Goal: Find contact information: Find contact information

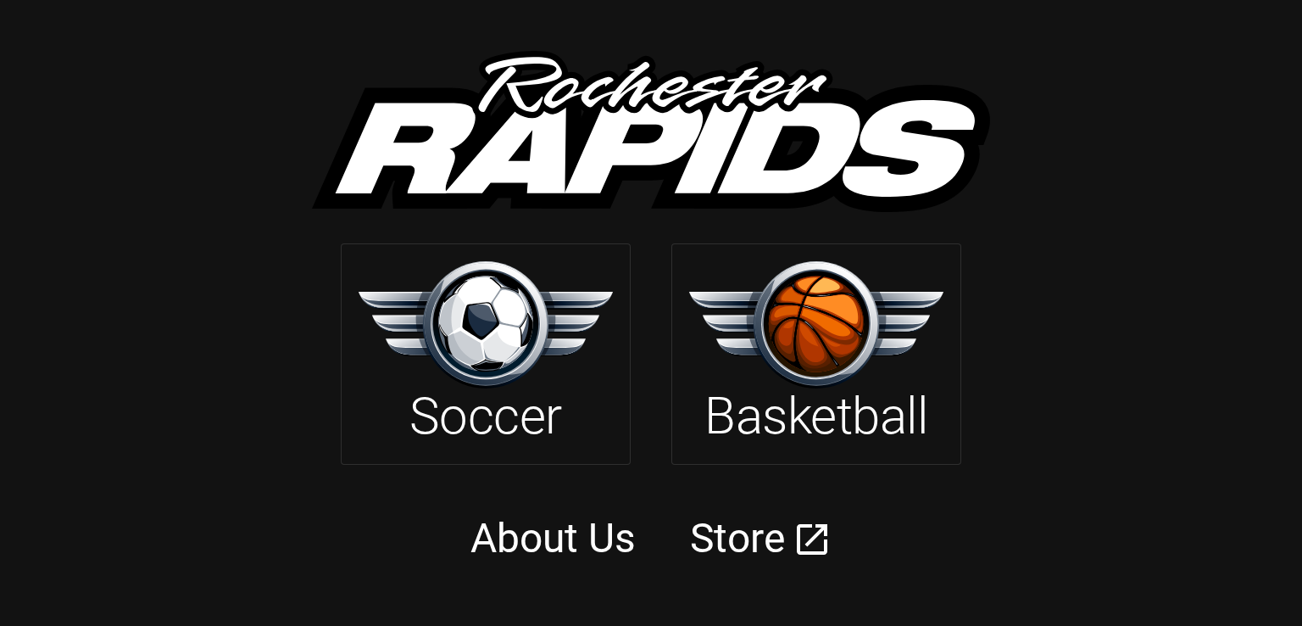
click at [859, 344] on img at bounding box center [816, 324] width 254 height 126
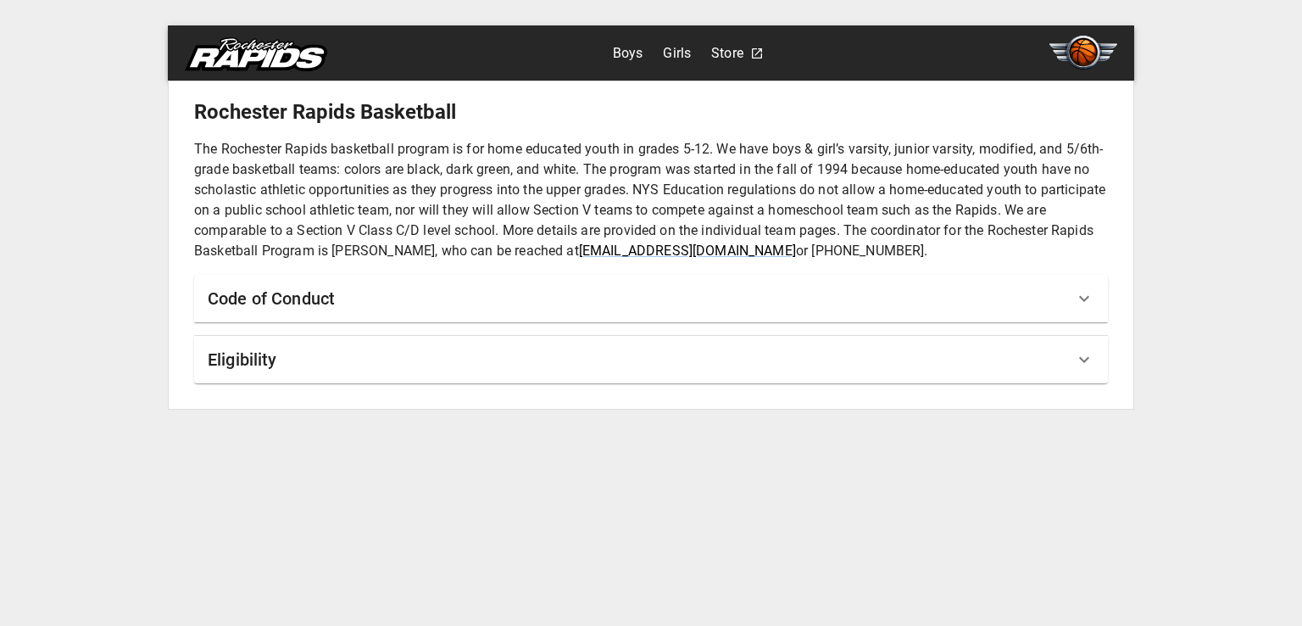
click at [461, 365] on div "Eligibility" at bounding box center [641, 359] width 867 height 27
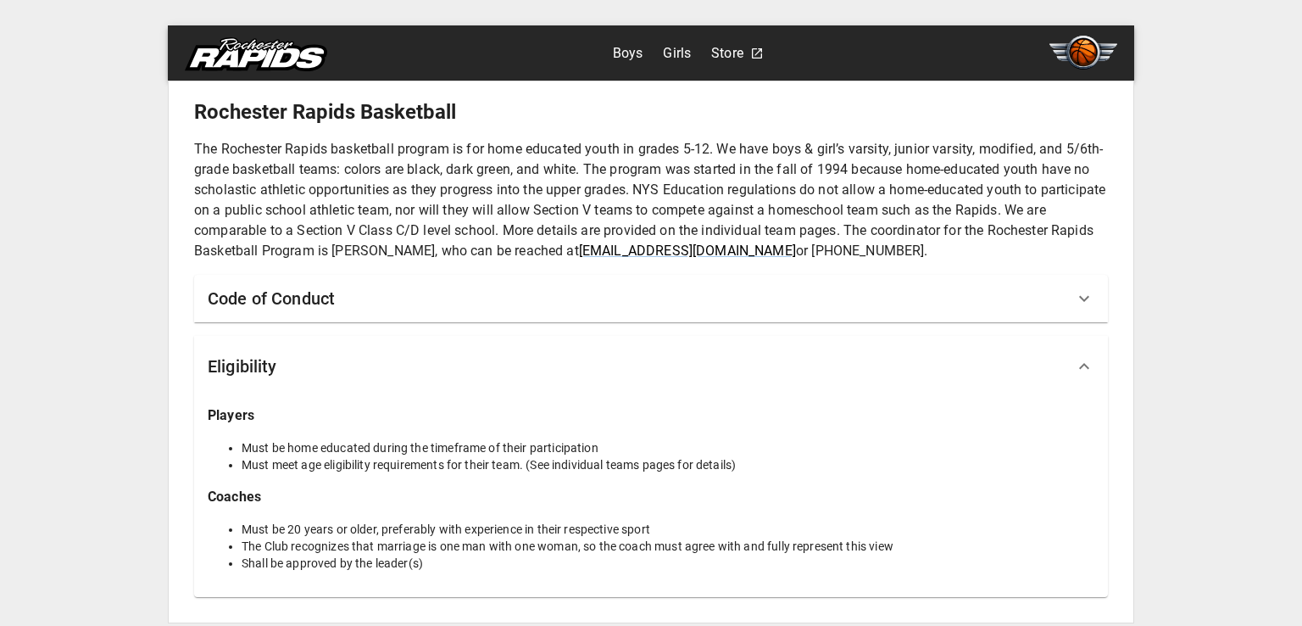
click at [678, 292] on div "Code of Conduct" at bounding box center [641, 298] width 867 height 27
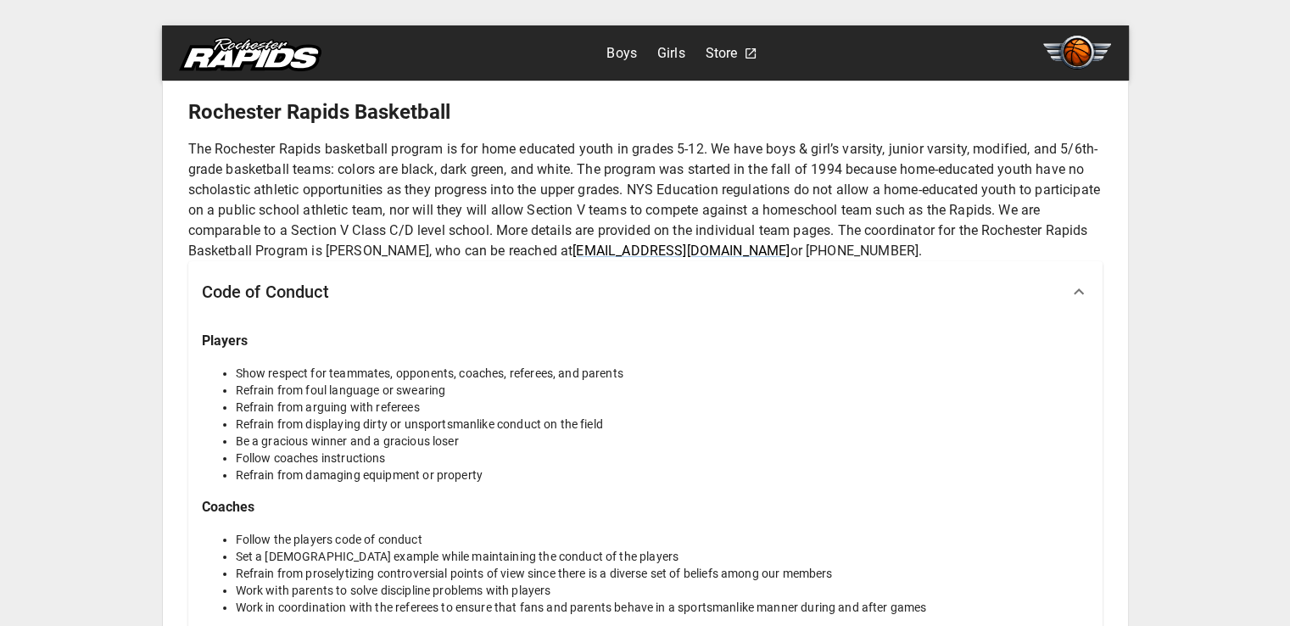
click at [649, 296] on div "Code of Conduct" at bounding box center [635, 291] width 867 height 27
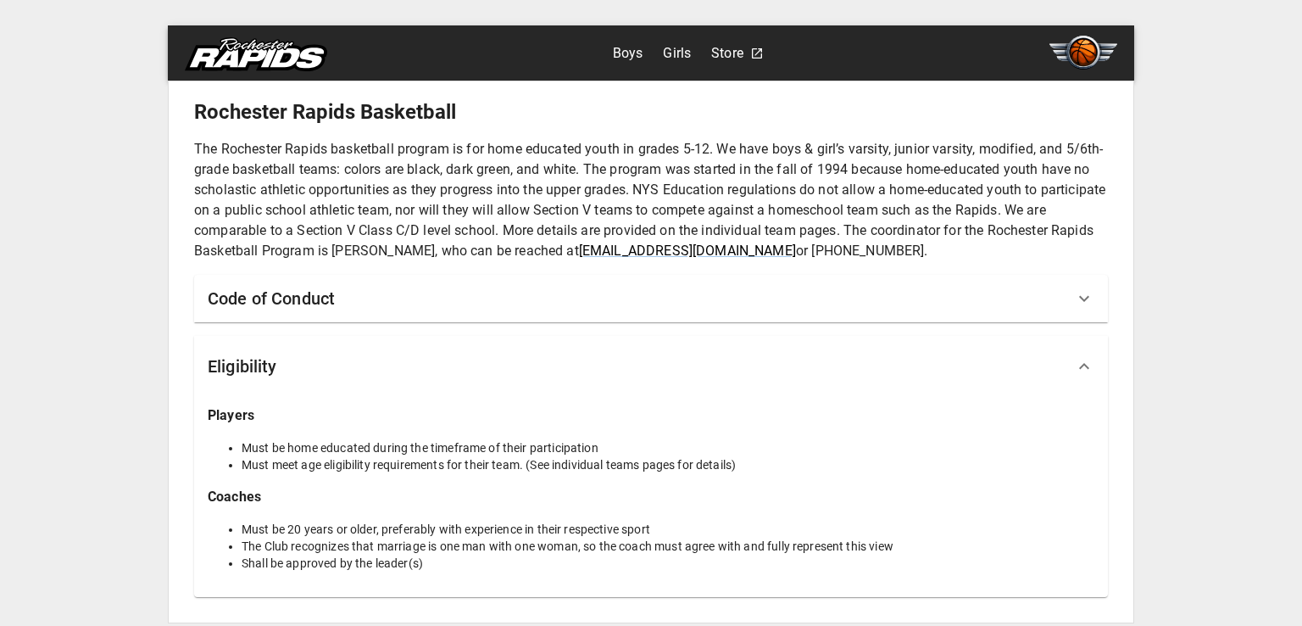
click at [1019, 365] on div "Eligibility" at bounding box center [641, 366] width 867 height 27
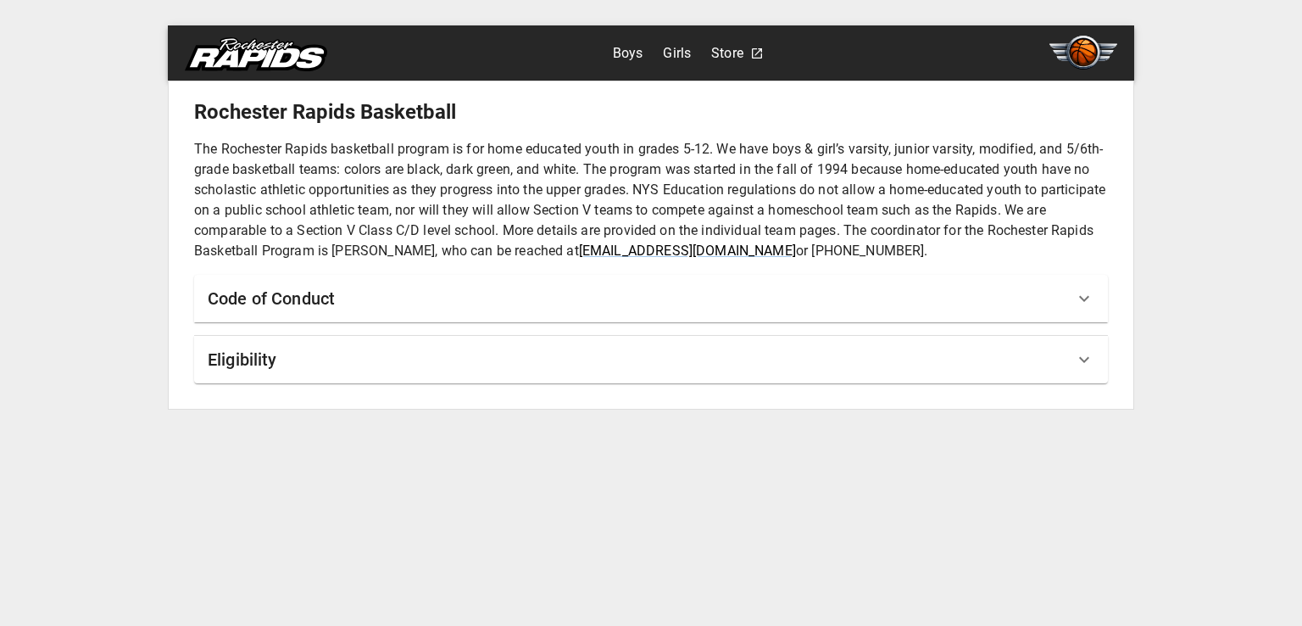
click at [633, 48] on link "Boys" at bounding box center [628, 53] width 31 height 27
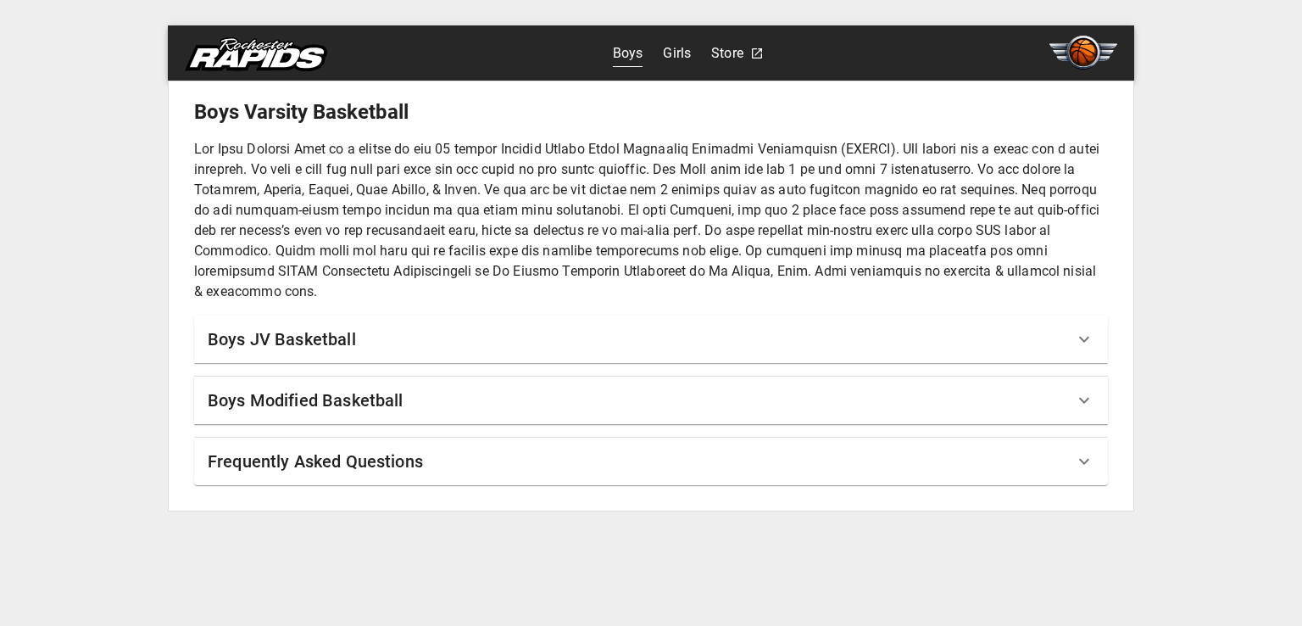
click at [234, 354] on div "Boys JV Basketball" at bounding box center [651, 338] width 914 height 47
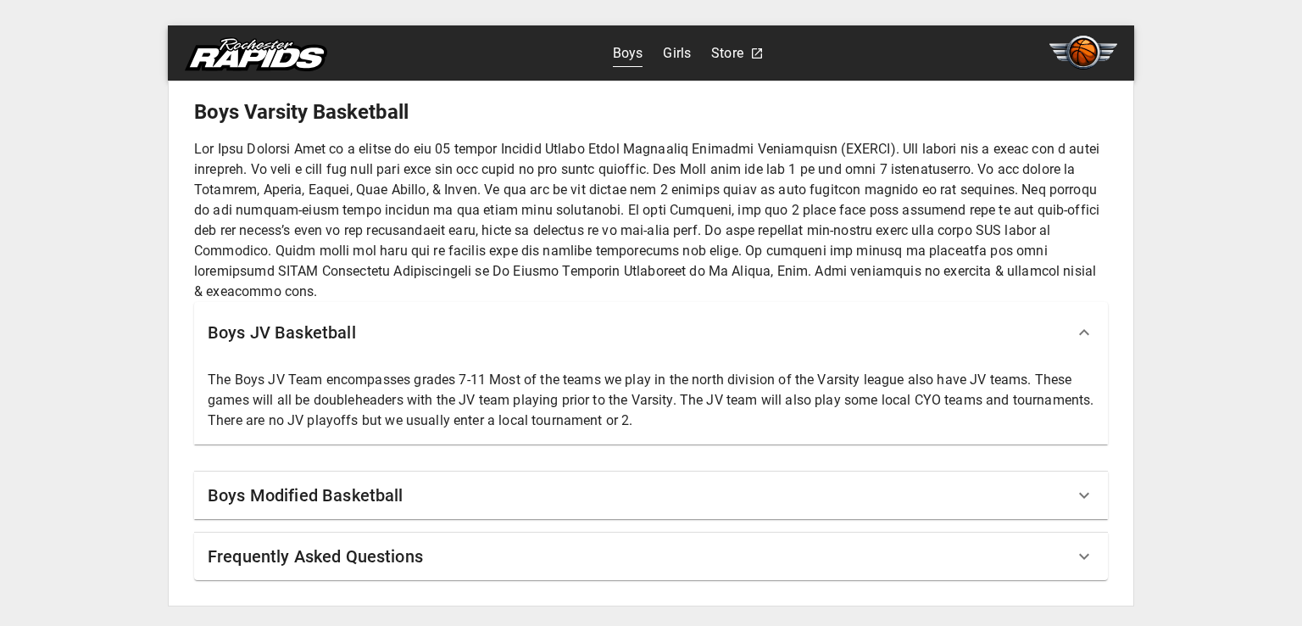
click at [241, 347] on div "Boys JV Basketball" at bounding box center [651, 332] width 914 height 61
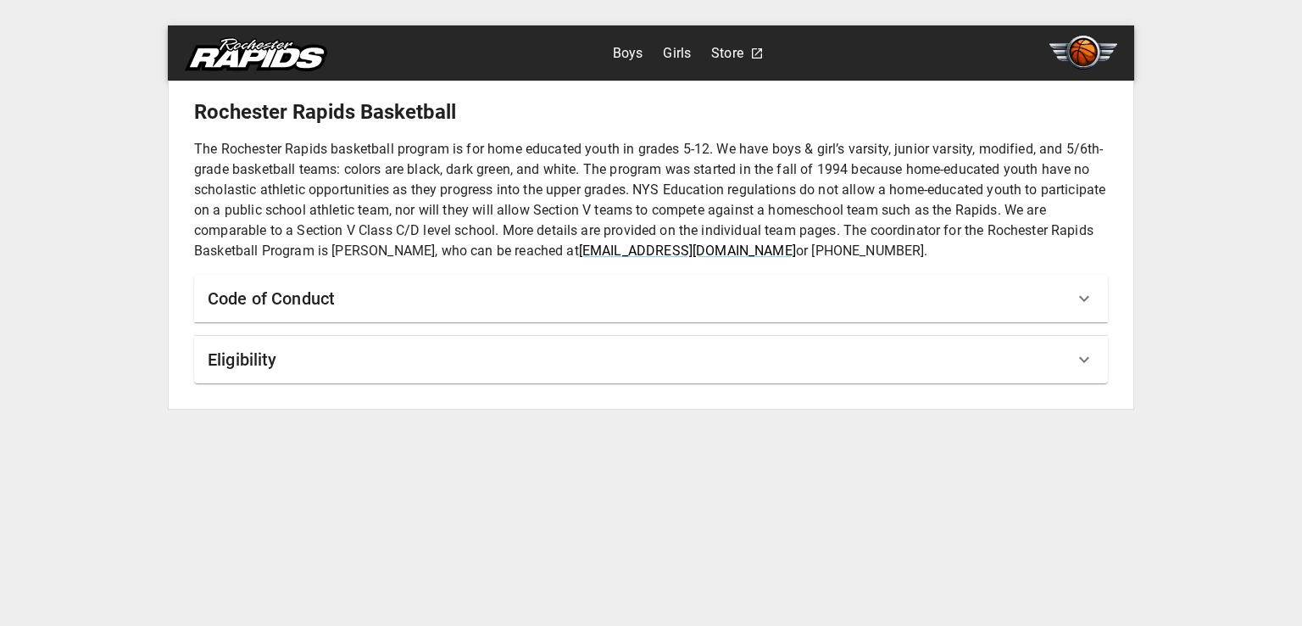
click at [291, 362] on div "Eligibility" at bounding box center [641, 359] width 867 height 27
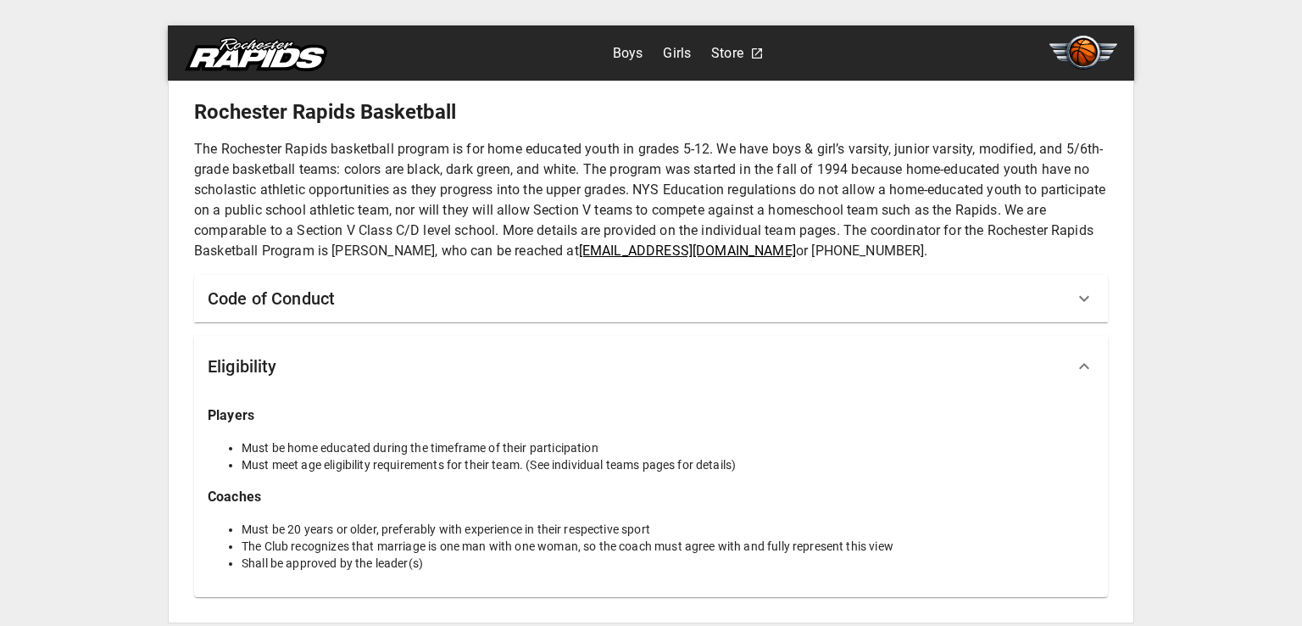
click at [678, 242] on link "[EMAIL_ADDRESS][DOMAIN_NAME]" at bounding box center [687, 250] width 217 height 16
click at [614, 247] on link "[EMAIL_ADDRESS][DOMAIN_NAME]" at bounding box center [687, 250] width 217 height 16
